Goal: Book appointment/travel/reservation

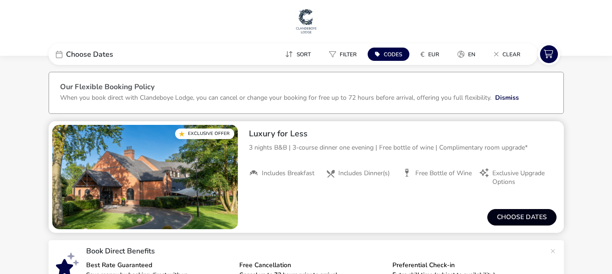
click at [520, 215] on button "Choose dates" at bounding box center [521, 217] width 69 height 16
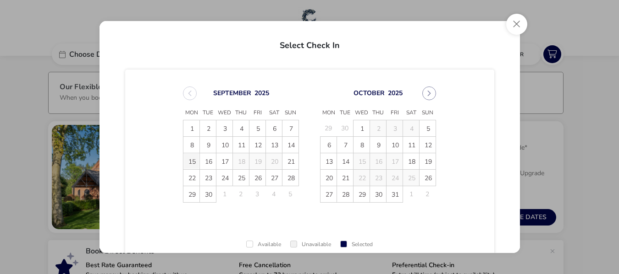
click at [190, 158] on span "15" at bounding box center [191, 161] width 16 height 16
click at [236, 160] on span "18" at bounding box center [241, 161] width 16 height 16
click at [192, 175] on span "22" at bounding box center [191, 178] width 16 height 16
click at [238, 176] on span "25" at bounding box center [241, 178] width 16 height 16
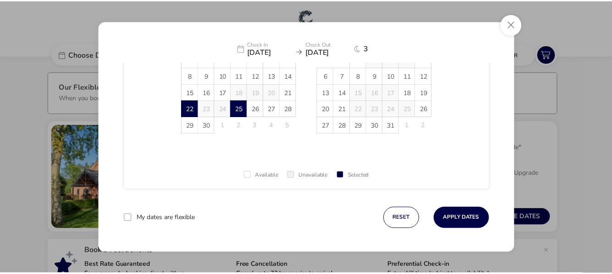
scroll to position [71, 0]
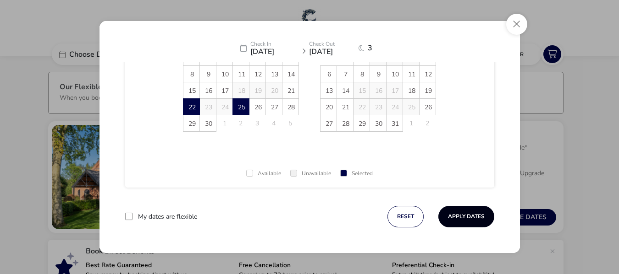
click at [481, 215] on button "Apply Dates" at bounding box center [466, 217] width 56 height 22
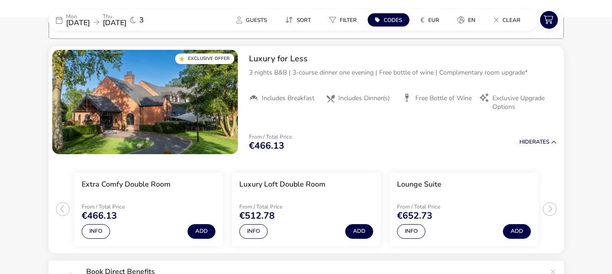
scroll to position [76, 0]
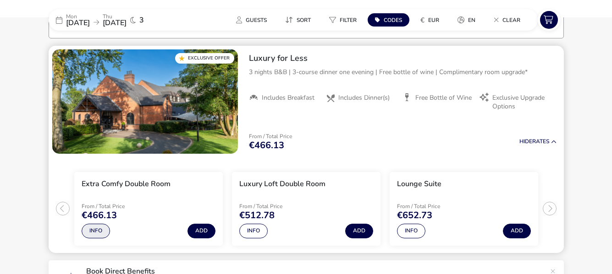
click at [95, 225] on button "Info" at bounding box center [96, 231] width 28 height 15
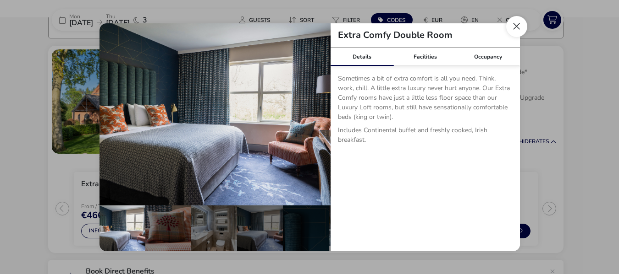
click at [513, 21] on button "Close dialog" at bounding box center [516, 26] width 21 height 21
